Goal: Information Seeking & Learning: Learn about a topic

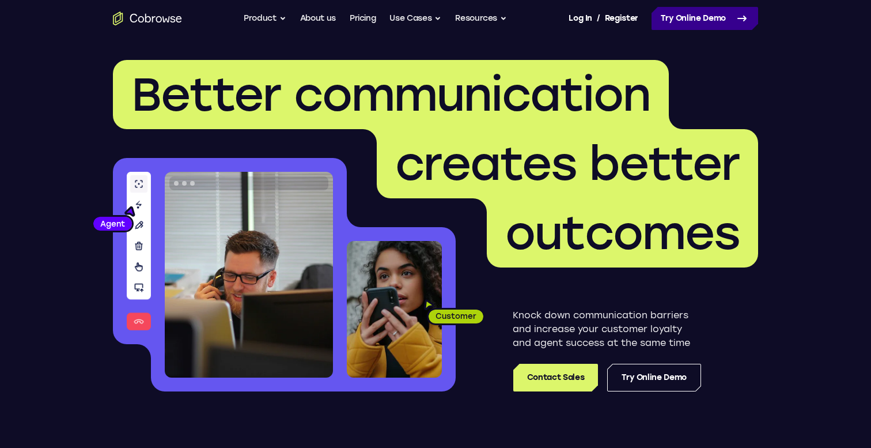
click at [671, 16] on link "Try Online Demo" at bounding box center [705, 18] width 107 height 23
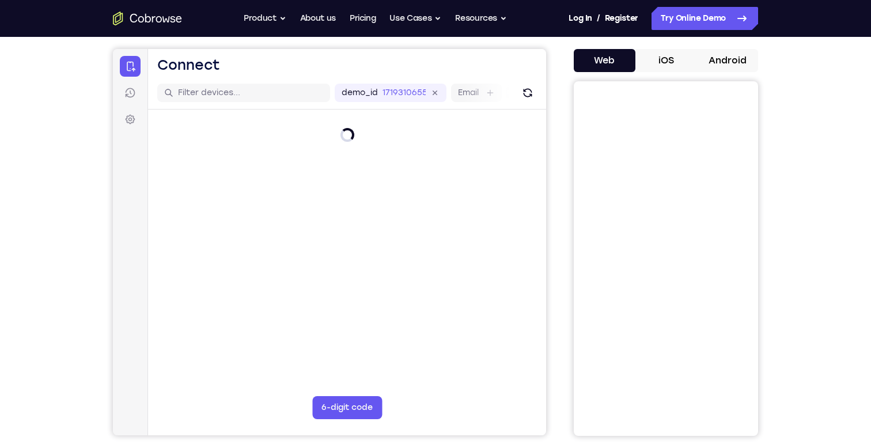
scroll to position [92, 0]
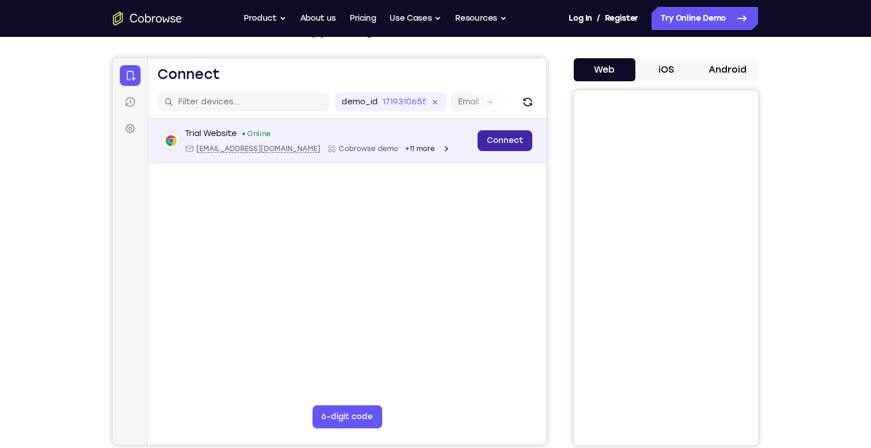
click at [499, 145] on link "Connect" at bounding box center [505, 140] width 55 height 21
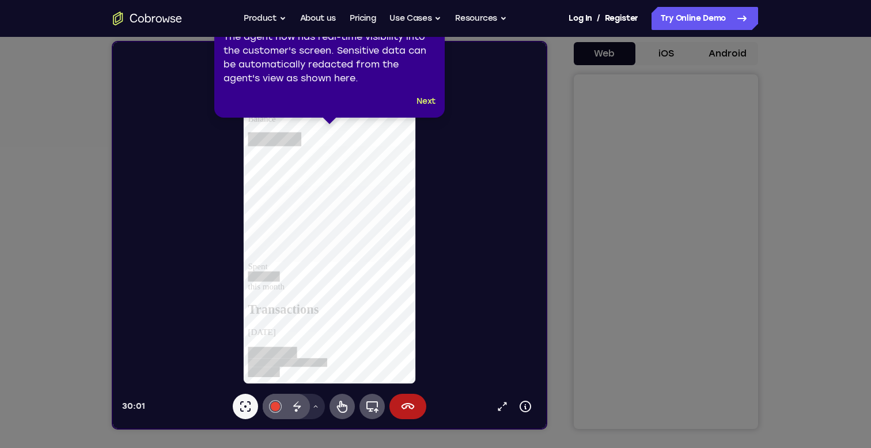
scroll to position [0, 0]
click at [422, 102] on button "Next" at bounding box center [426, 101] width 19 height 14
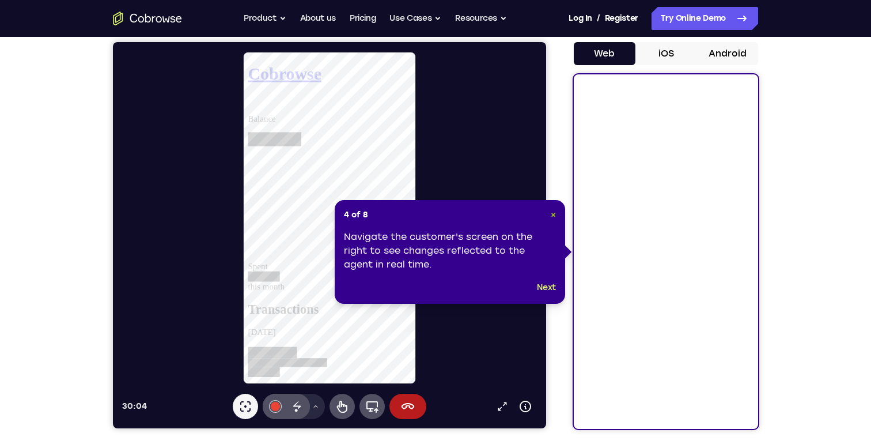
click at [555, 219] on span "×" at bounding box center [553, 215] width 5 height 10
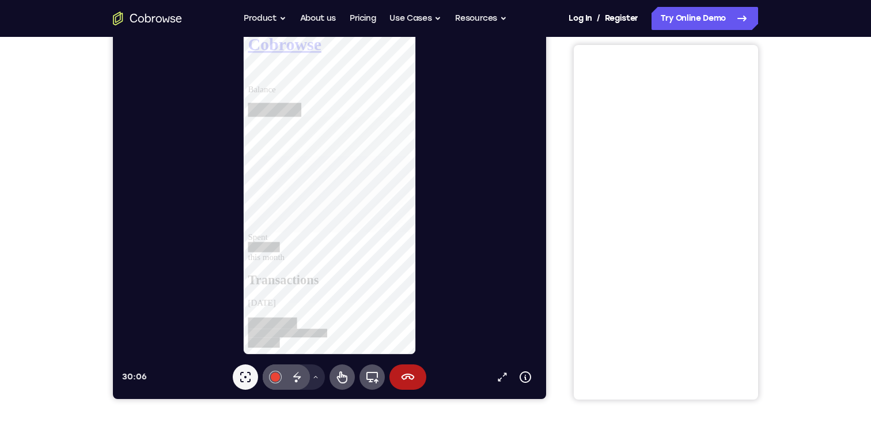
scroll to position [130, 0]
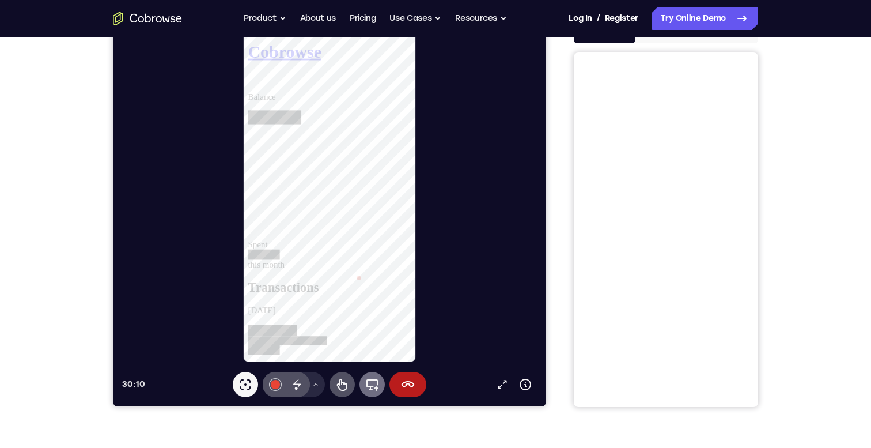
click at [373, 383] on icon at bounding box center [372, 384] width 14 height 14
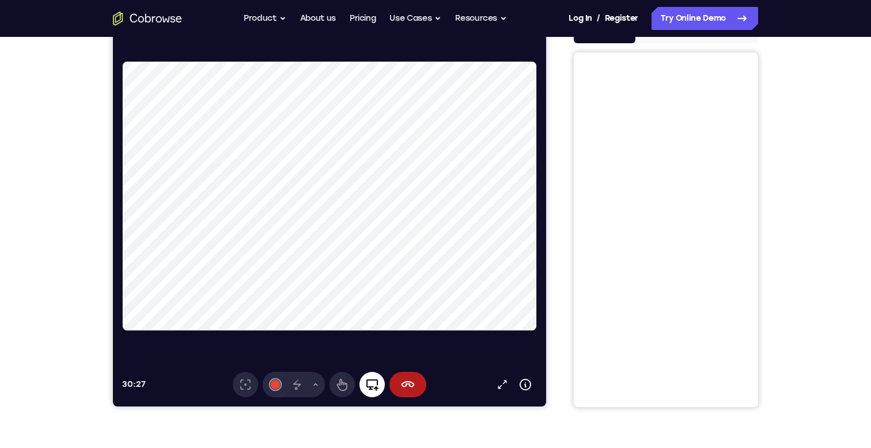
click at [368, 383] on icon at bounding box center [372, 384] width 14 height 14
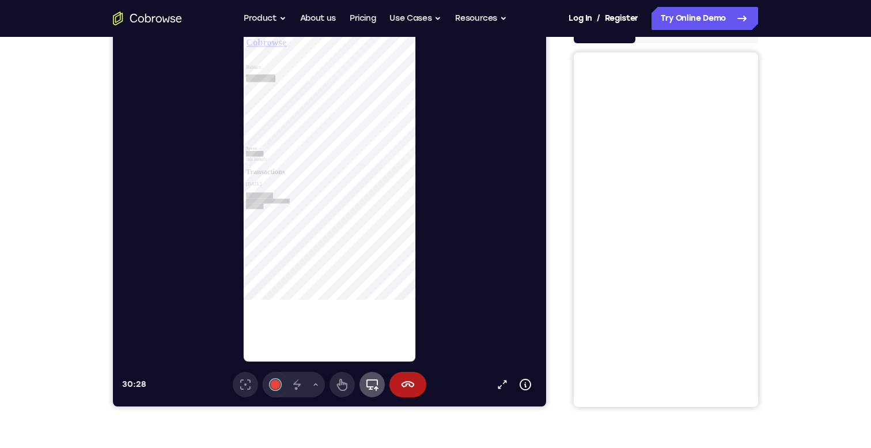
scroll to position [0, 0]
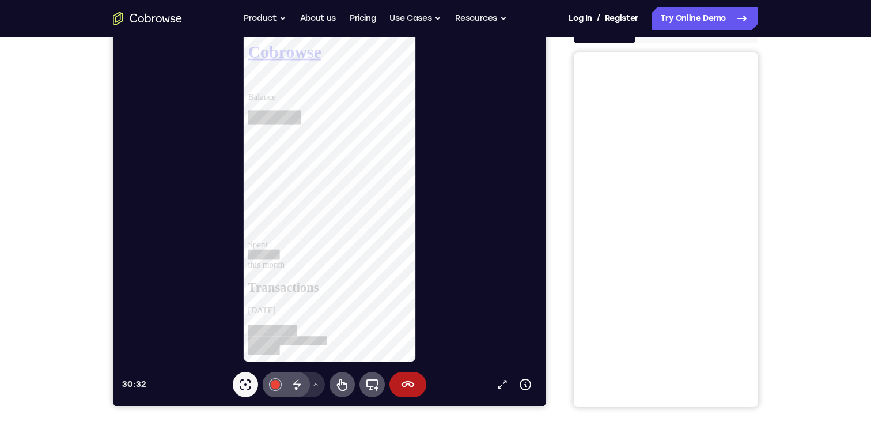
click at [314, 383] on icon at bounding box center [315, 384] width 7 height 7
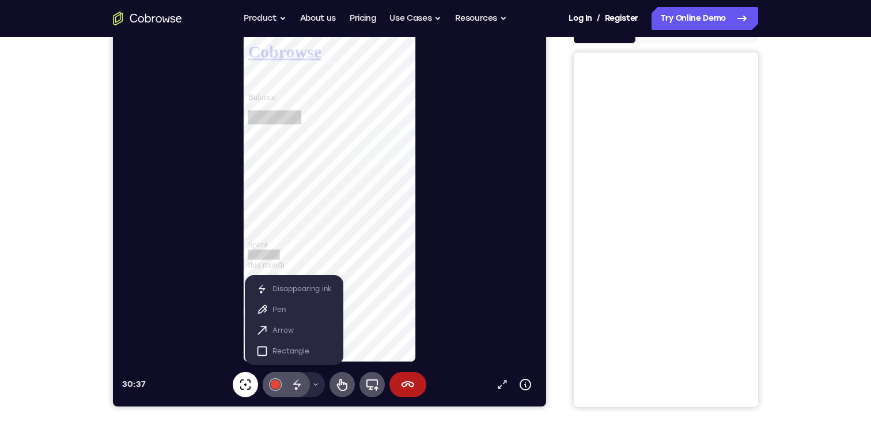
click at [246, 384] on icon at bounding box center [246, 384] width 14 height 14
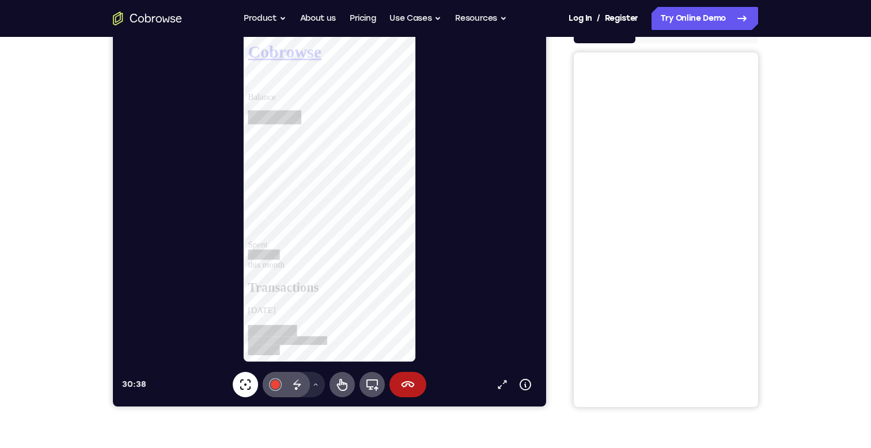
click at [246, 384] on icon at bounding box center [246, 384] width 14 height 14
click at [314, 383] on icon at bounding box center [315, 384] width 7 height 7
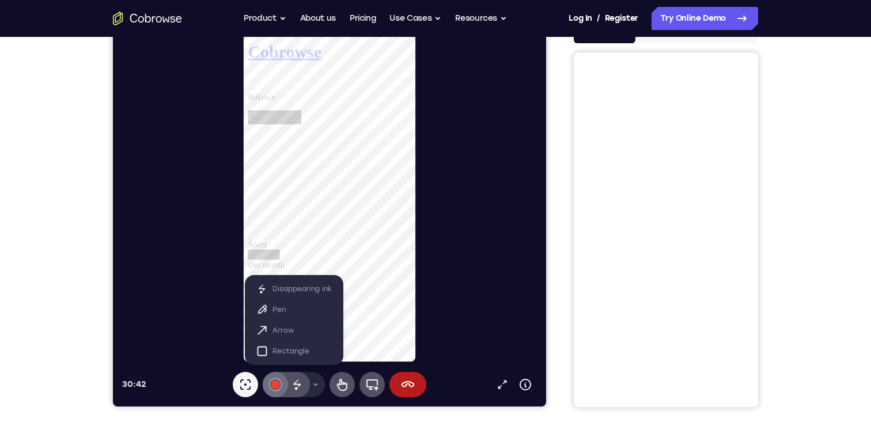
click at [282, 384] on button "#e94435" at bounding box center [275, 384] width 25 height 25
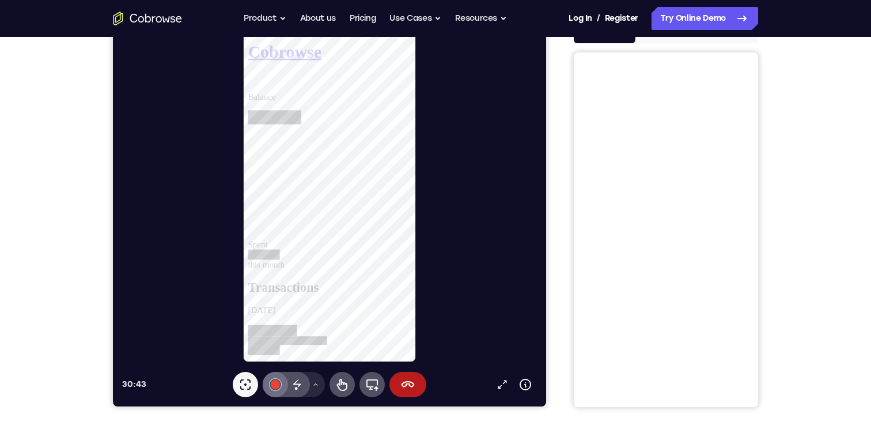
click at [273, 383] on div at bounding box center [275, 384] width 9 height 9
click at [497, 385] on icon at bounding box center [503, 385] width 12 height 12
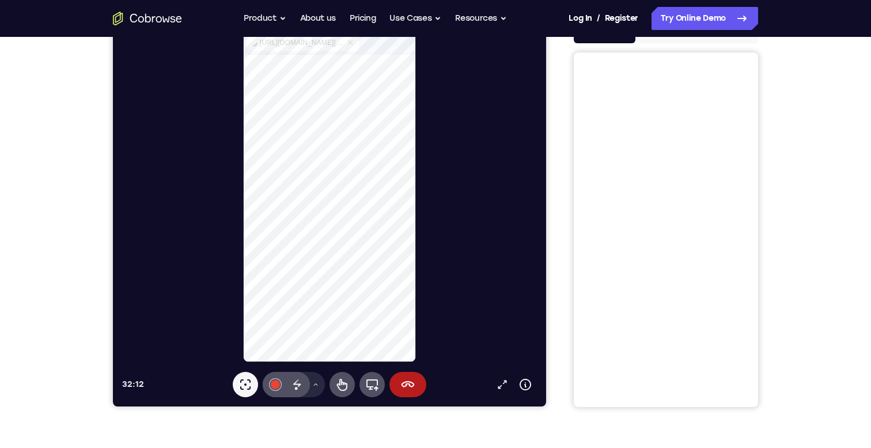
select select "1"
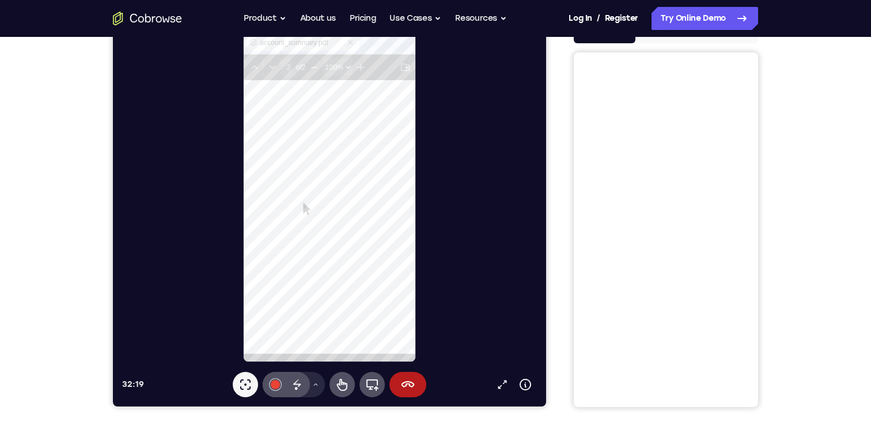
scroll to position [206, 158]
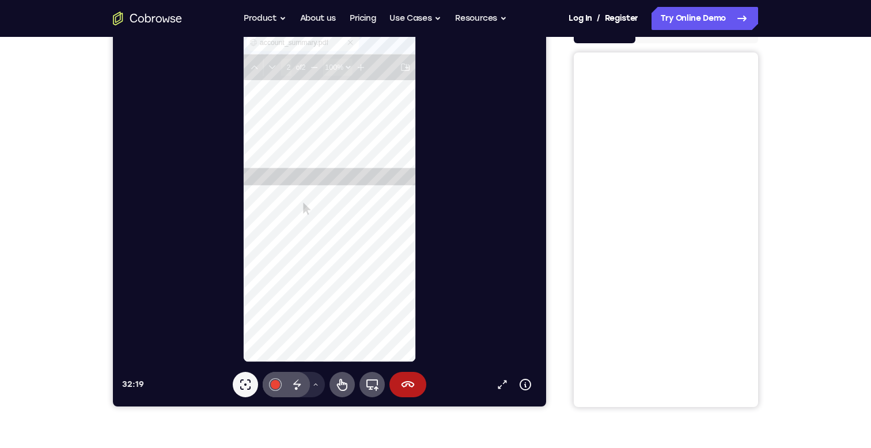
type input "1"
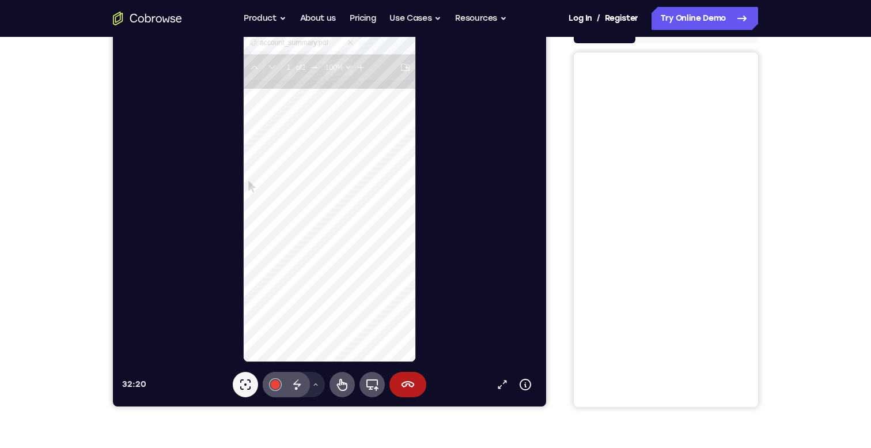
scroll to position [0, 0]
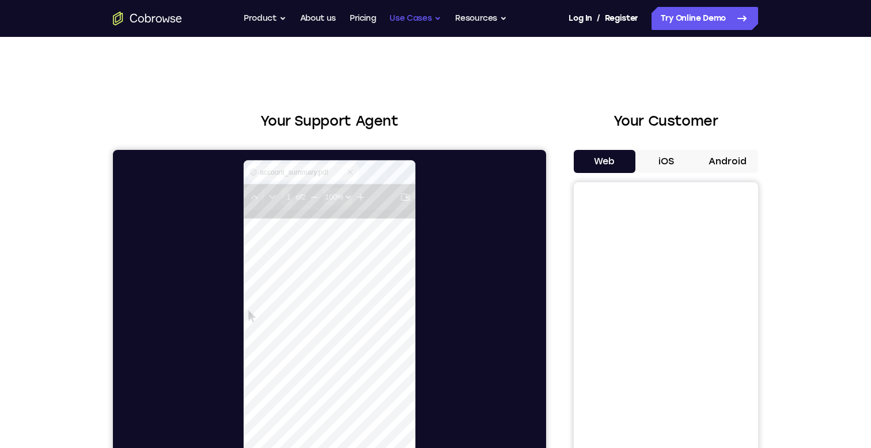
click at [418, 17] on button "Use Cases" at bounding box center [415, 18] width 52 height 23
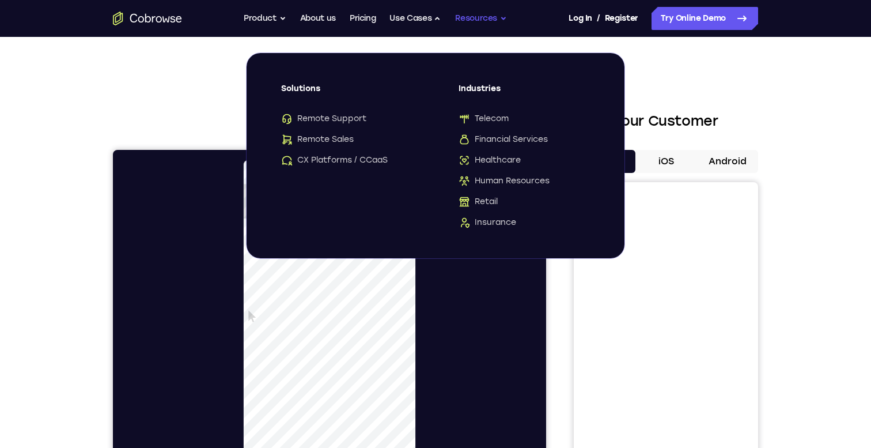
click at [475, 18] on button "Resources" at bounding box center [481, 18] width 52 height 23
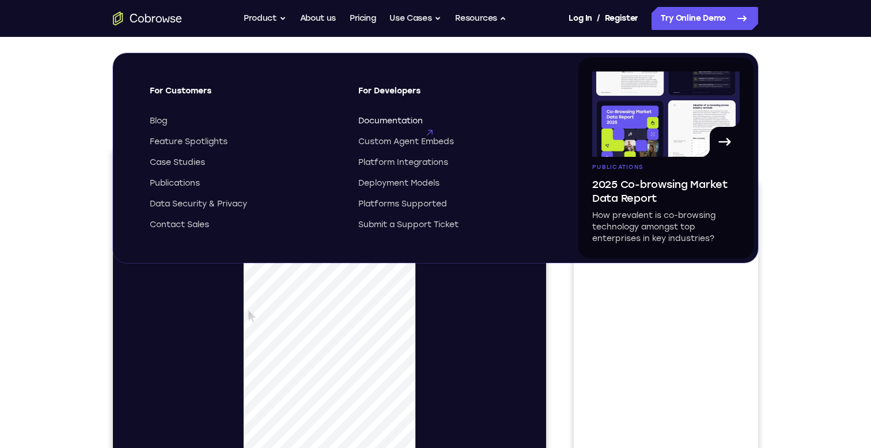
click at [389, 118] on span "Documentation" at bounding box center [390, 121] width 65 height 12
click at [297, 24] on ul "Go back Powerful, Flexible and Trustworthy. Avoid all extra friction for both A…" at bounding box center [375, 18] width 263 height 23
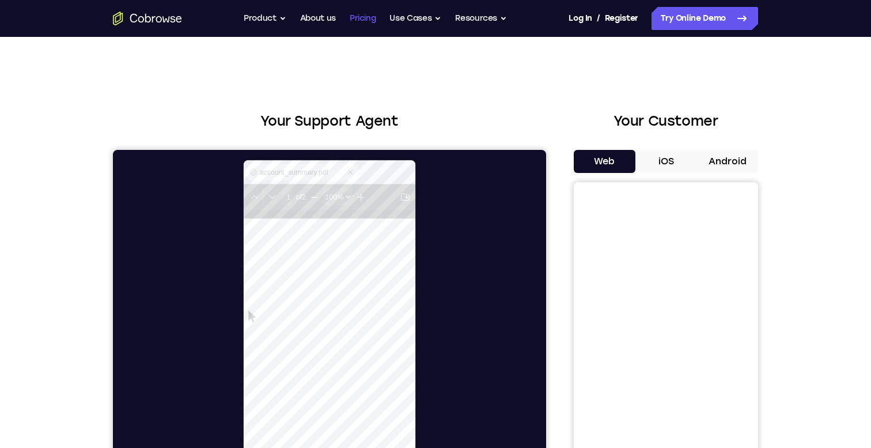
click at [361, 23] on link "Pricing" at bounding box center [363, 18] width 27 height 23
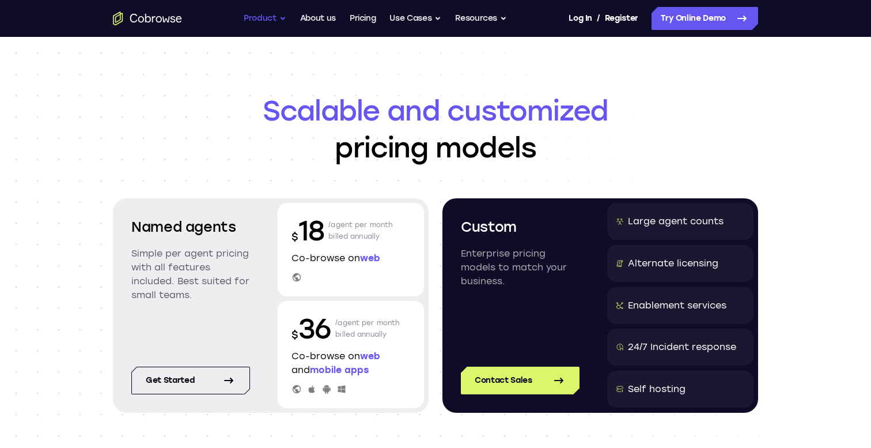
click at [281, 17] on button "Product" at bounding box center [265, 18] width 43 height 23
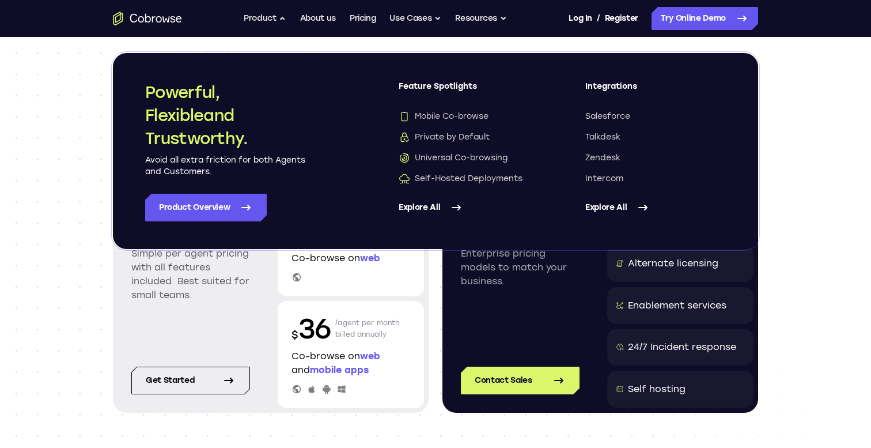
click at [430, 296] on section "Named agents Simple per agent pricing with all features included. Best suited f…" at bounding box center [435, 305] width 645 height 214
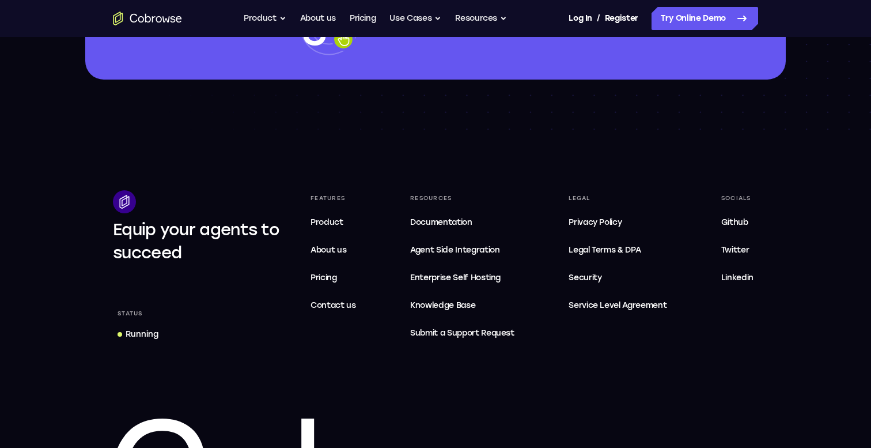
scroll to position [2045, 0]
